Goal: Book appointment/travel/reservation

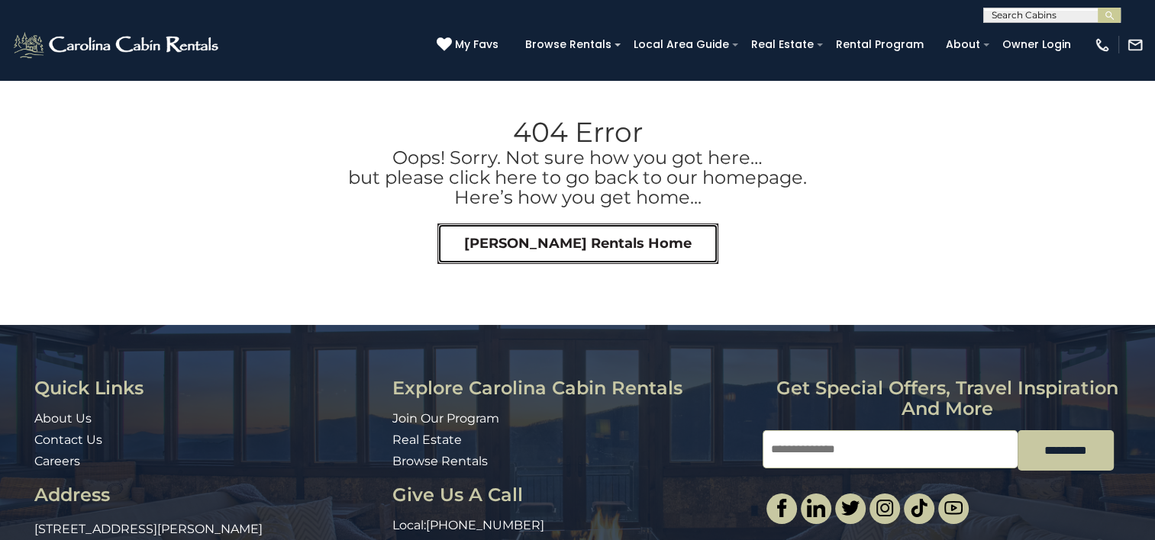
click at [547, 250] on link "Carolina Cabin Rentals Home" at bounding box center [577, 244] width 281 height 41
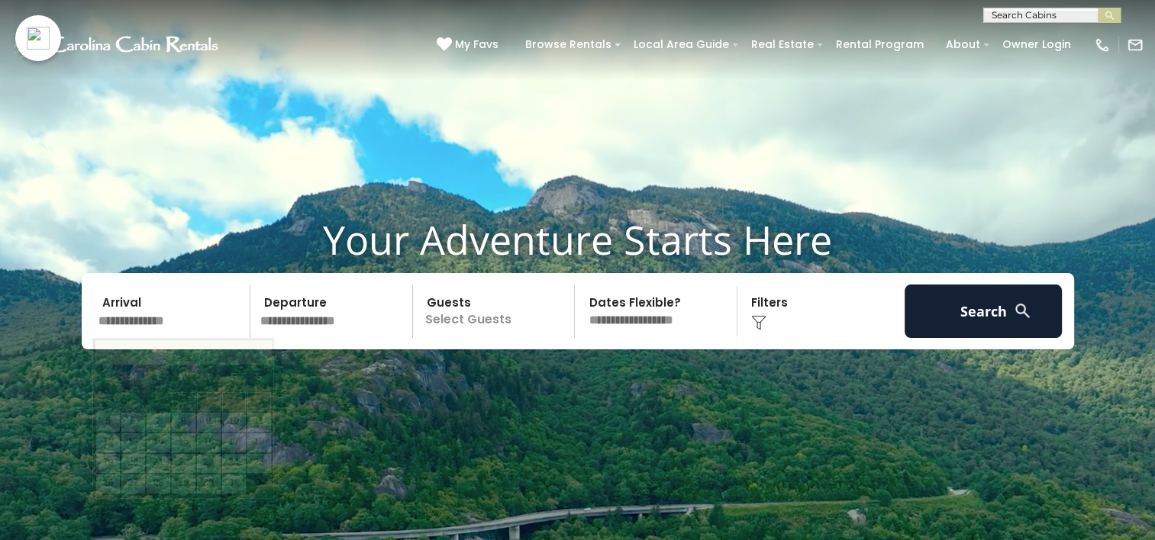
click at [150, 321] on input "text" at bounding box center [172, 311] width 158 height 53
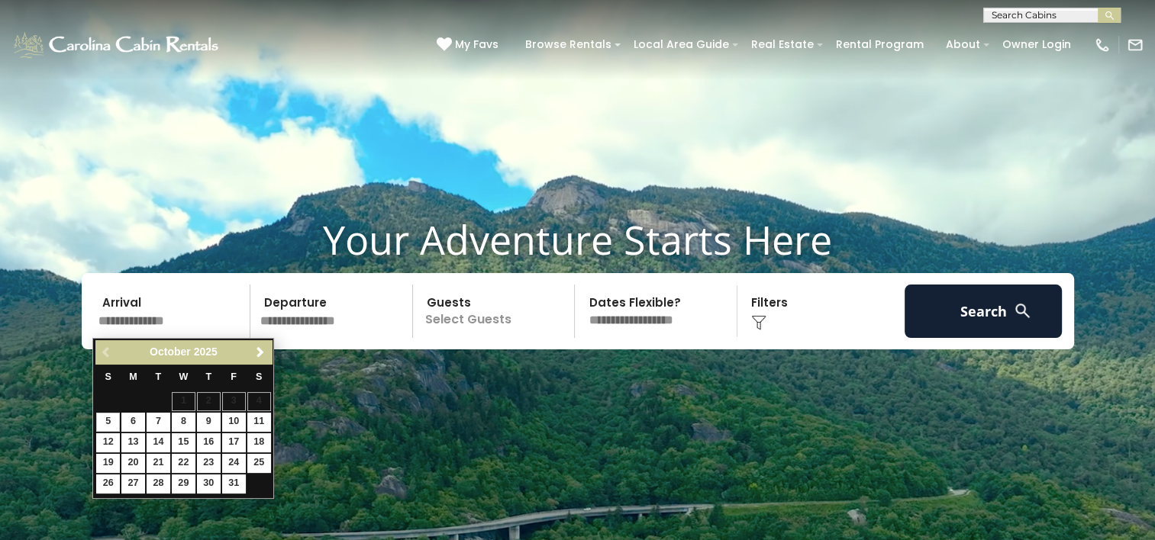
click at [1015, 15] on input "text" at bounding box center [1051, 18] width 134 height 15
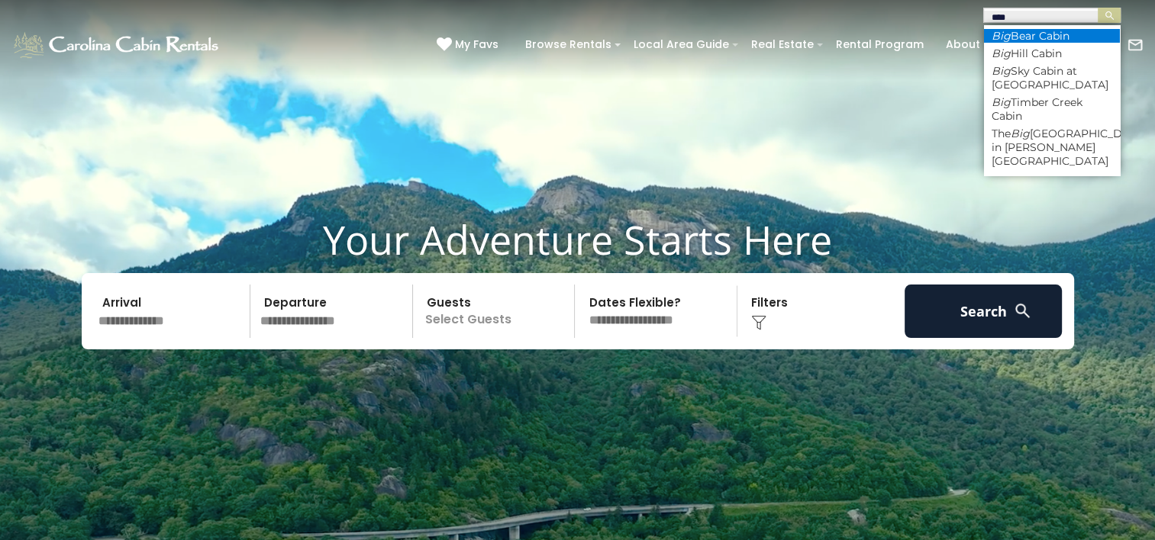
type input "***"
click at [1028, 34] on li "Big Bear Cabin" at bounding box center [1052, 36] width 136 height 14
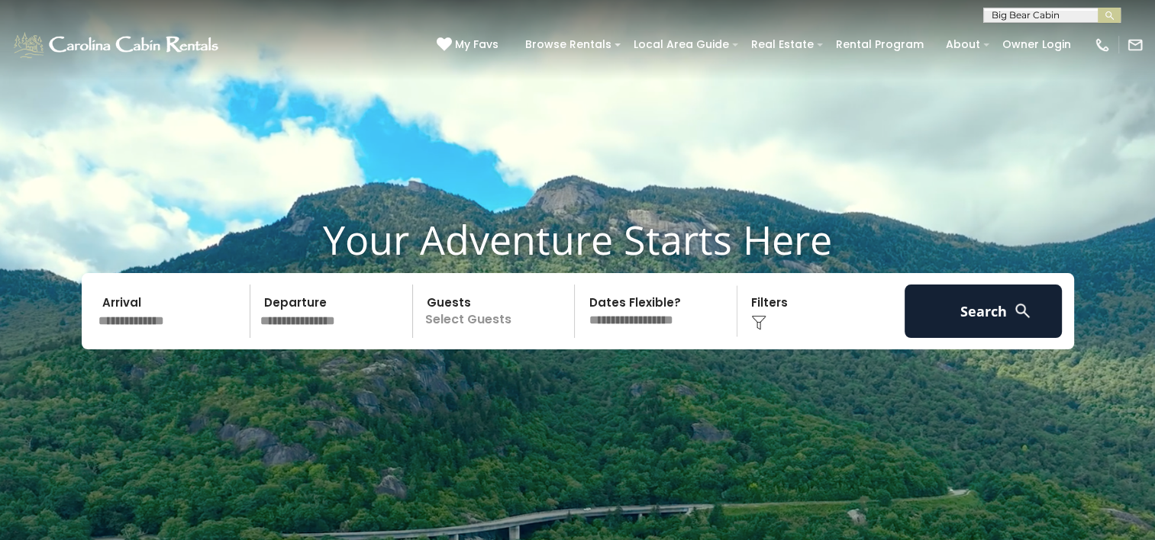
click at [1098, 8] on button "submit" at bounding box center [1109, 15] width 23 height 15
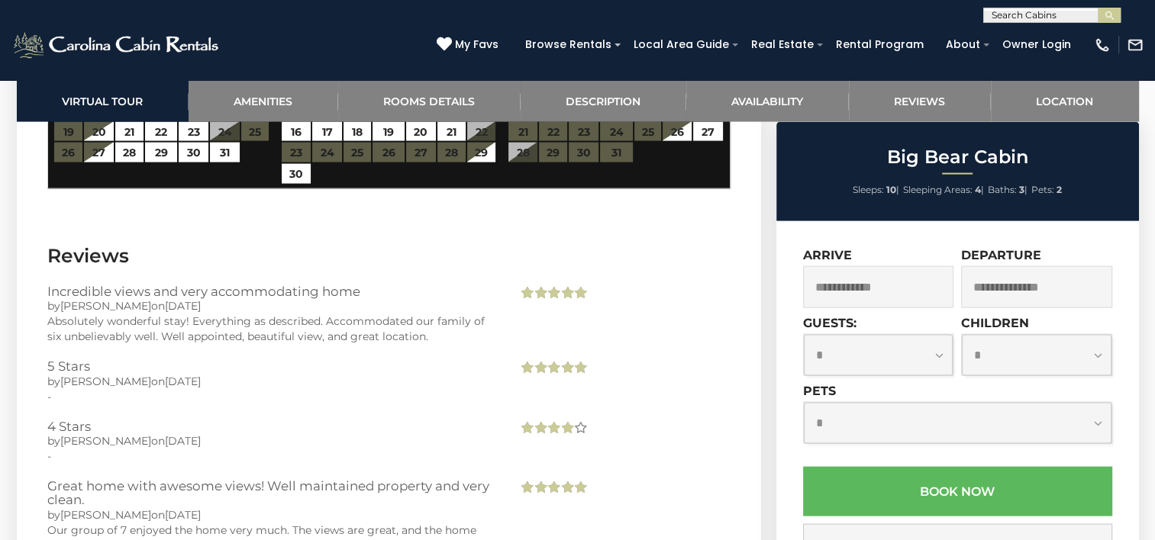
scroll to position [3148, 0]
